Goal: Manage account settings

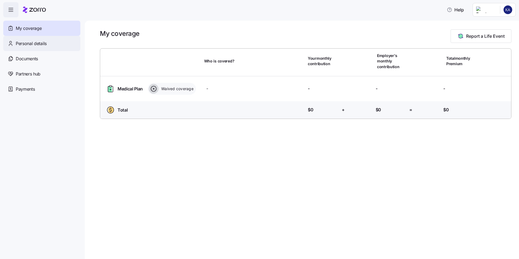
click at [45, 48] on div "Personal details" at bounding box center [41, 43] width 77 height 15
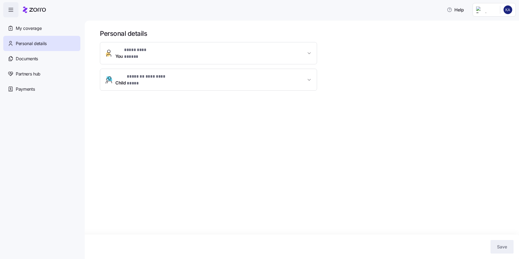
click at [302, 51] on span "You * ********* ***** *" at bounding box center [210, 53] width 191 height 13
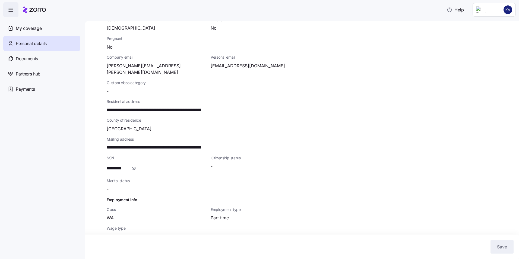
scroll to position [128, 0]
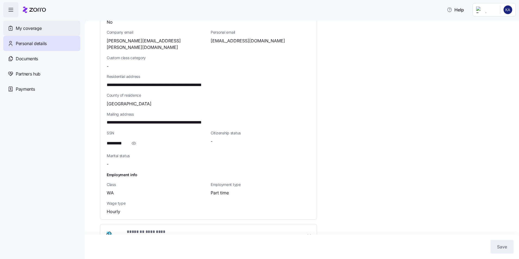
click at [32, 28] on span "My coverage" at bounding box center [29, 28] width 26 height 7
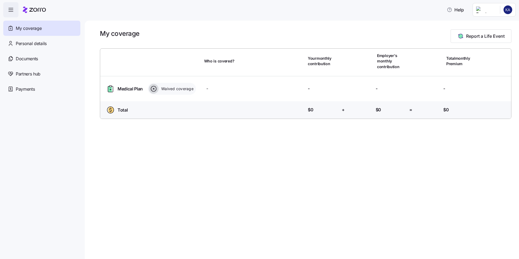
click at [11, 12] on icon "button" at bounding box center [11, 10] width 7 height 7
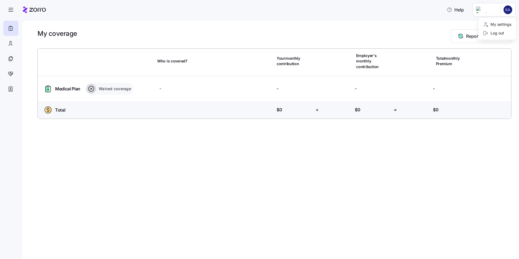
click at [495, 11] on html "Help My coverage Report a Life Event Who is covered? Your monthly contribution …" at bounding box center [259, 128] width 519 height 256
click at [499, 27] on div "My settings" at bounding box center [497, 24] width 29 height 6
